Goal: Transaction & Acquisition: Purchase product/service

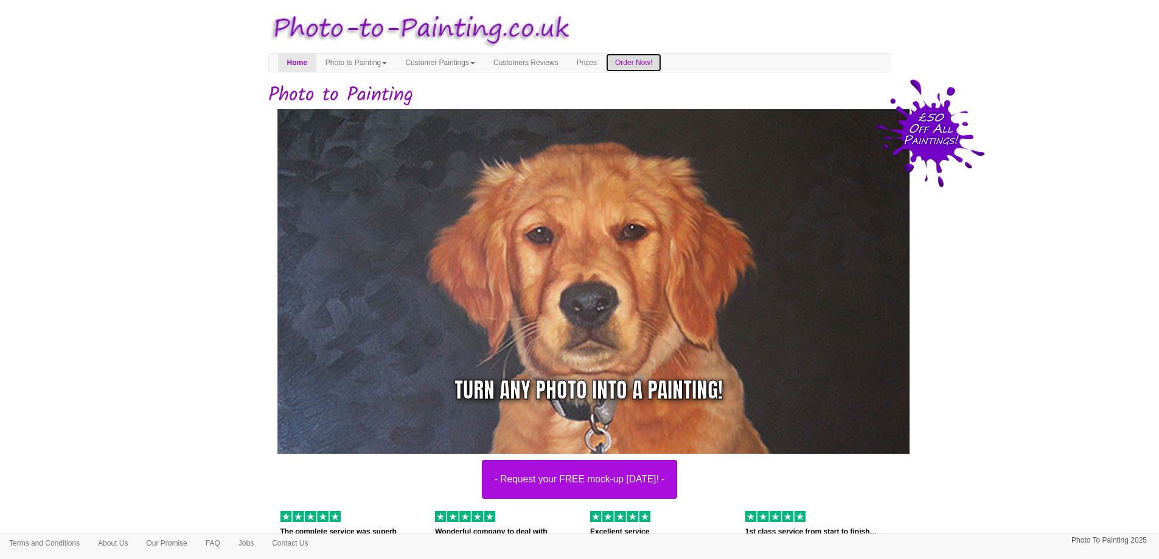
click at [661, 59] on link "Order Now!" at bounding box center [633, 63] width 55 height 18
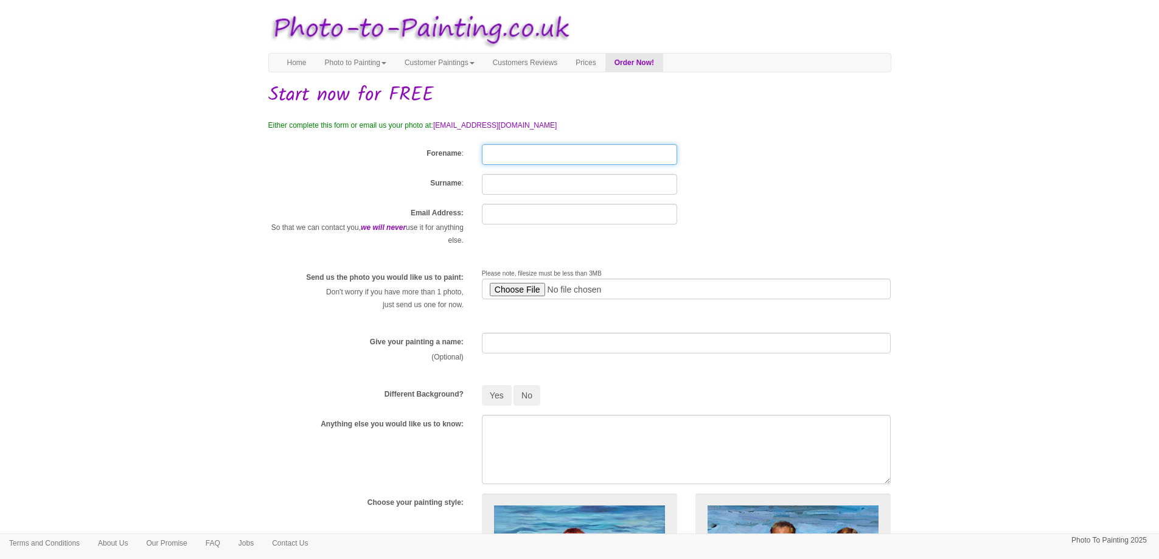
click at [556, 145] on input "Forename" at bounding box center [579, 154] width 195 height 21
type input "Ste"
type input "Dean"
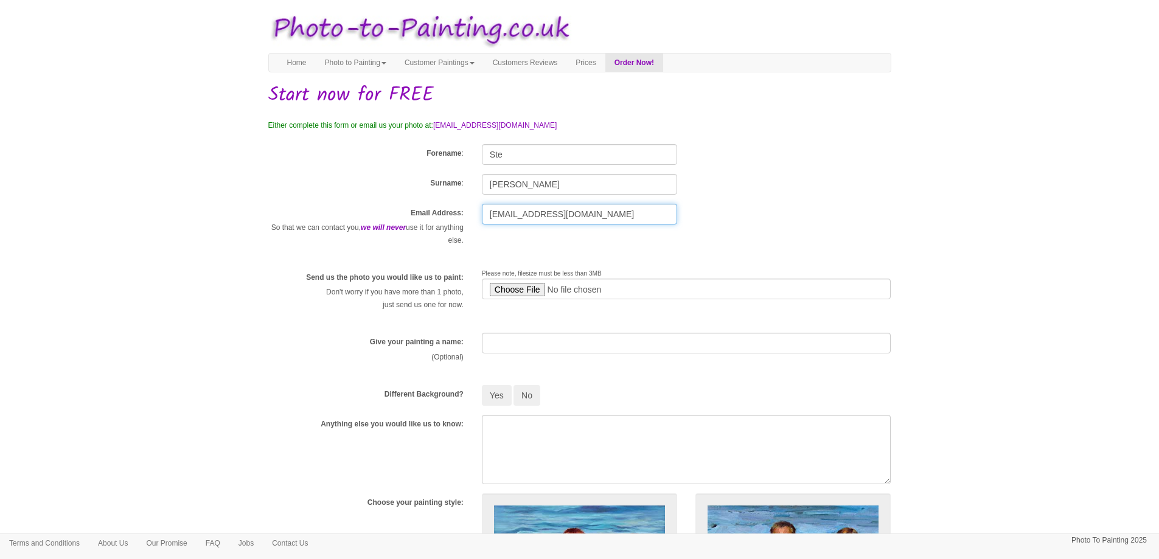
type input "redquickfox@hen.com"
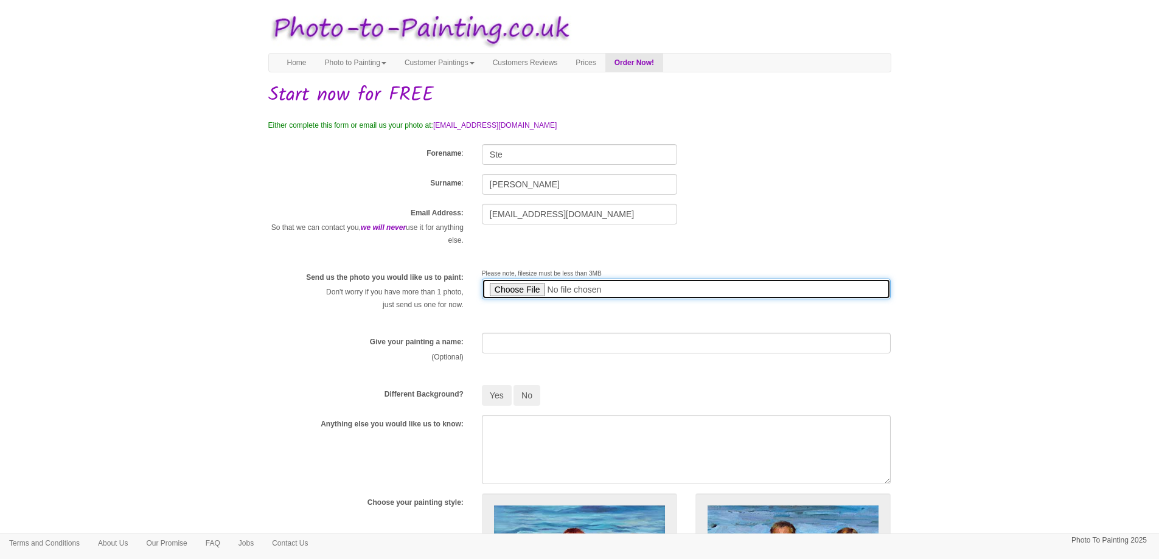
click at [521, 289] on input "file" at bounding box center [686, 289] width 409 height 21
type input "C:\fakepath\arch-to-the-sea-proof-2.jpg"
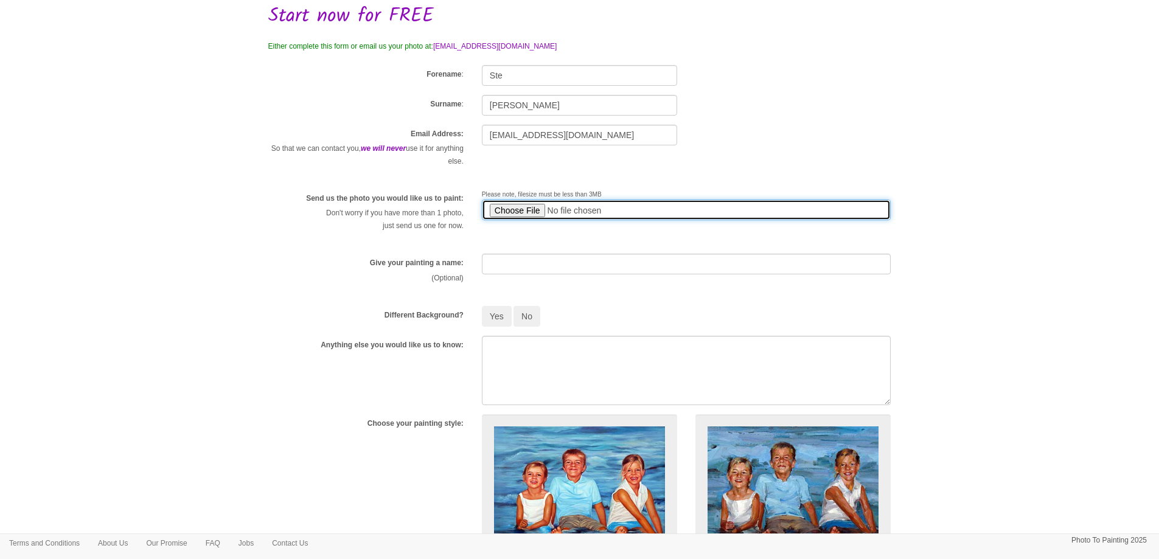
scroll to position [122, 0]
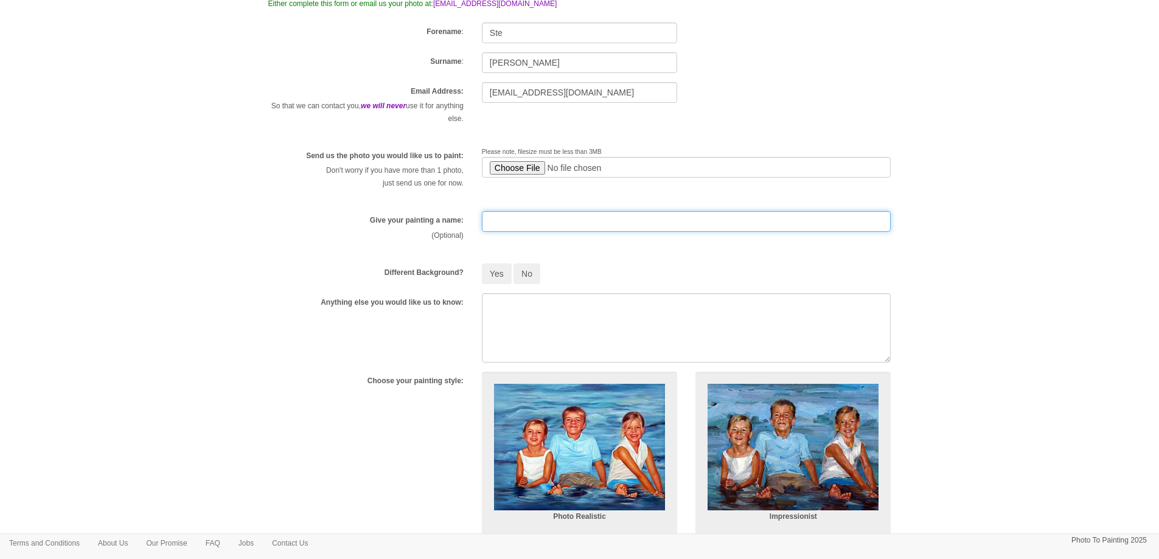
click at [640, 221] on input "text" at bounding box center [686, 221] width 409 height 21
type input "Banana"
click at [497, 272] on button "Yes" at bounding box center [497, 273] width 30 height 21
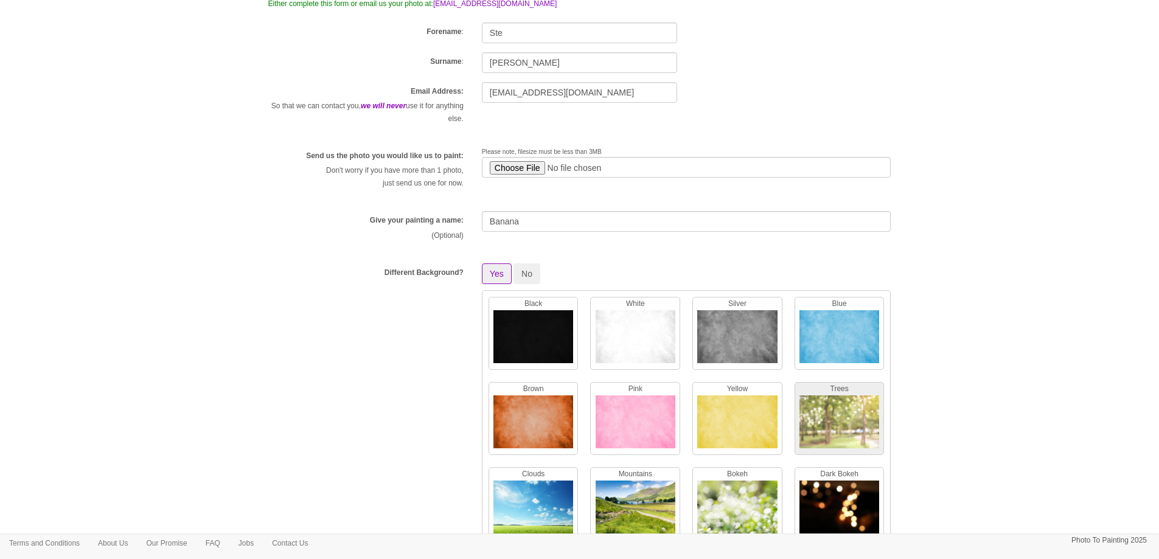
click at [812, 411] on img at bounding box center [839, 424] width 80 height 59
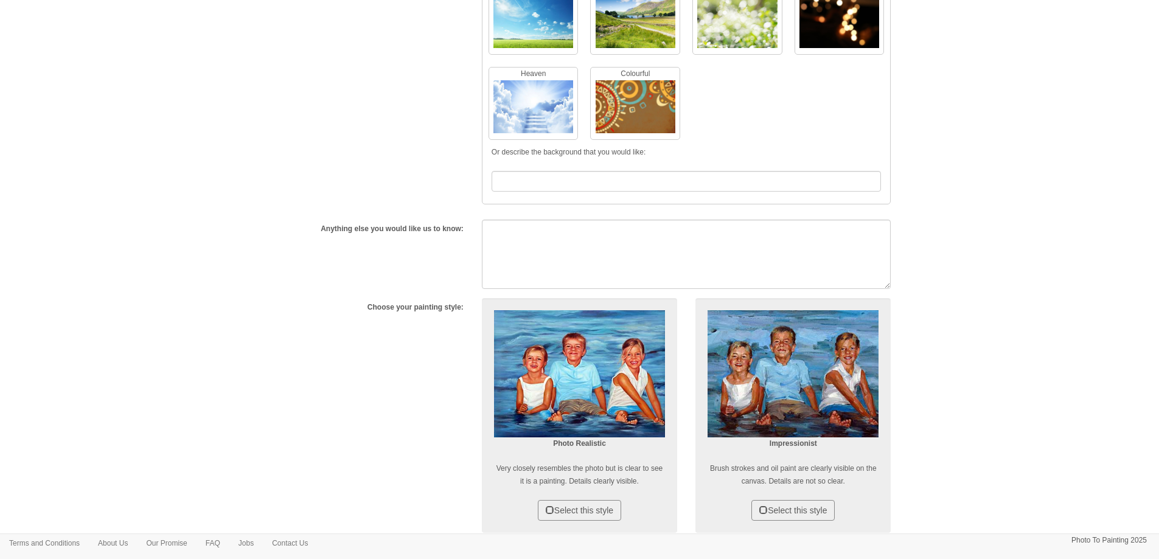
scroll to position [608, 0]
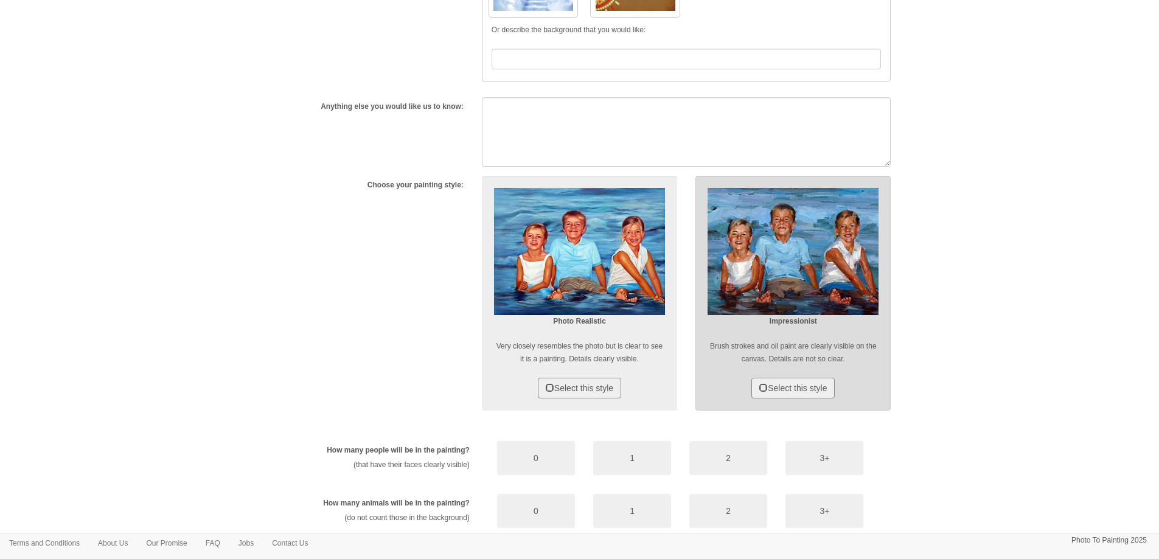
click at [780, 253] on img at bounding box center [792, 251] width 171 height 127
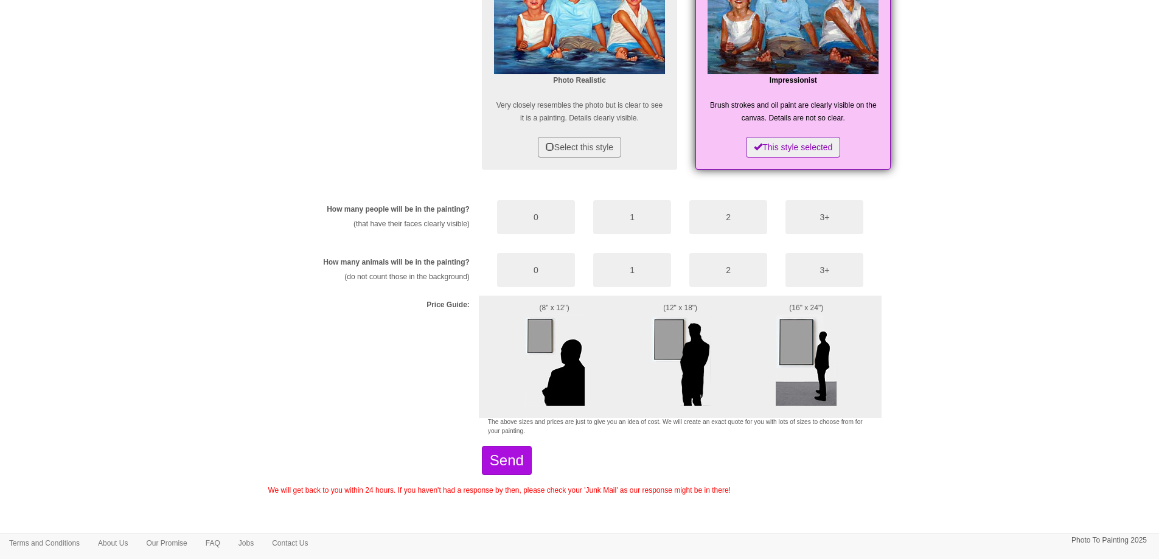
scroll to position [973, 0]
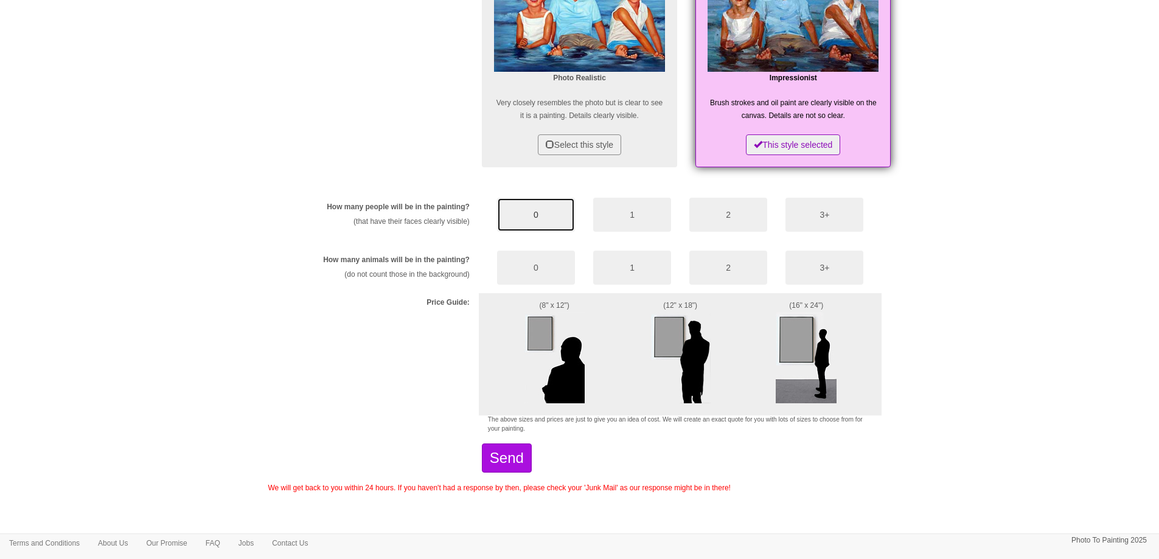
click at [553, 215] on button "0" at bounding box center [536, 215] width 78 height 34
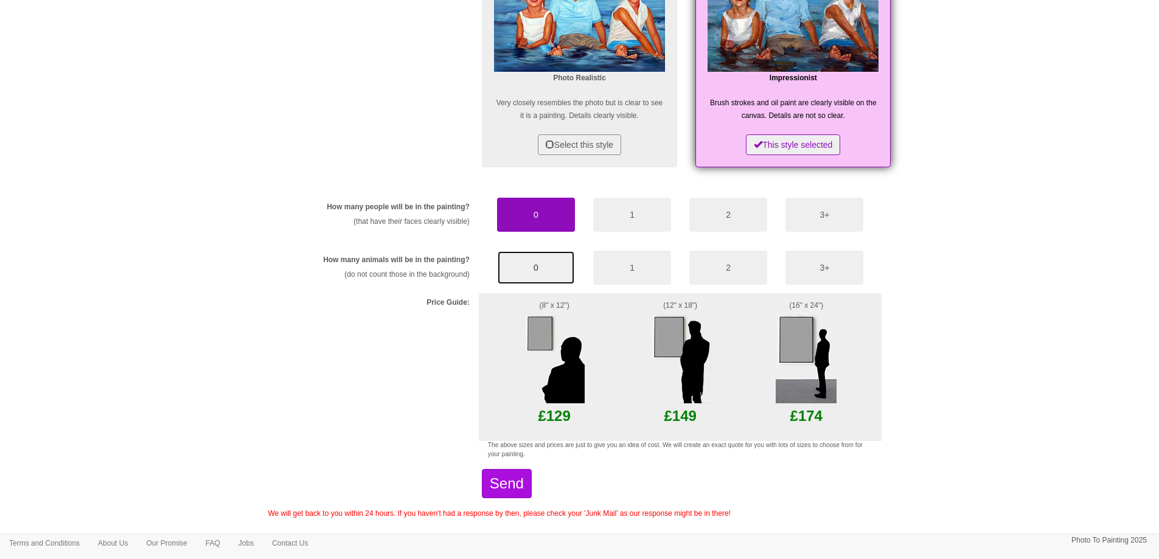
click at [549, 268] on button "0" at bounding box center [536, 268] width 78 height 34
click at [532, 490] on button "Send" at bounding box center [507, 483] width 50 height 29
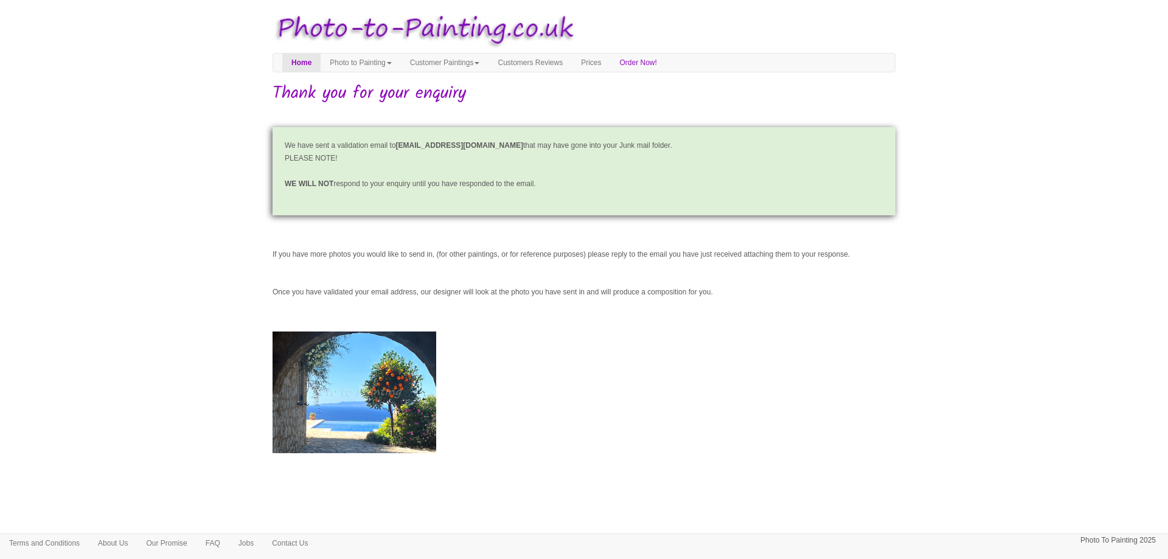
click at [936, 145] on body "Your painting - risk free Toggle navigation Menu Home Photo to Painting Photo t…" at bounding box center [584, 274] width 1168 height 536
